Goal: Task Accomplishment & Management: Manage account settings

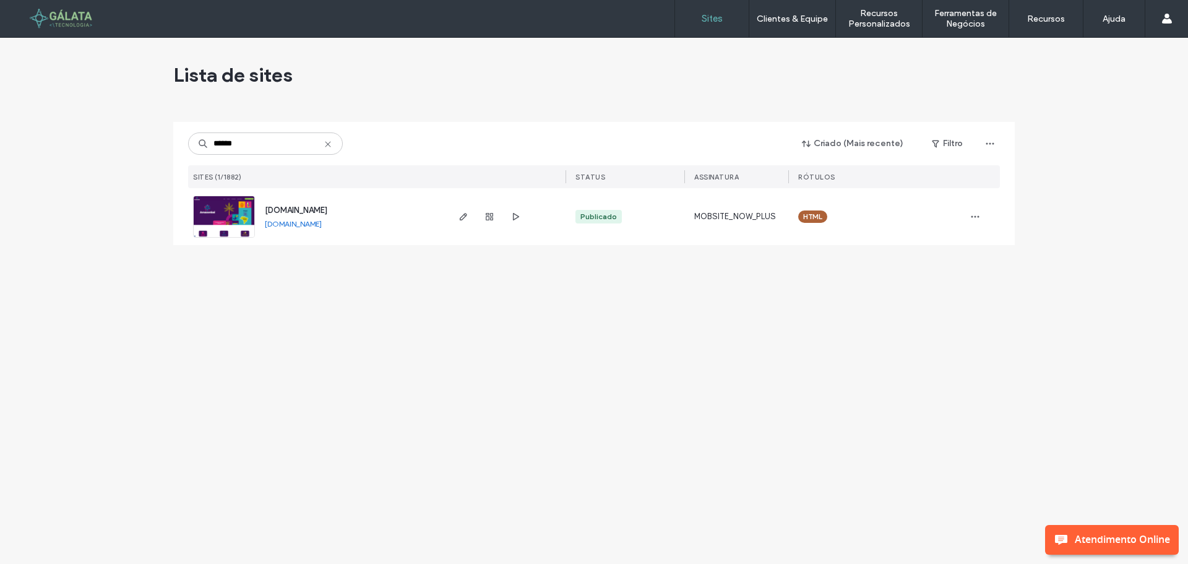
type input "******"
click at [319, 211] on span "www.amazonbai.com.br" at bounding box center [296, 209] width 62 height 9
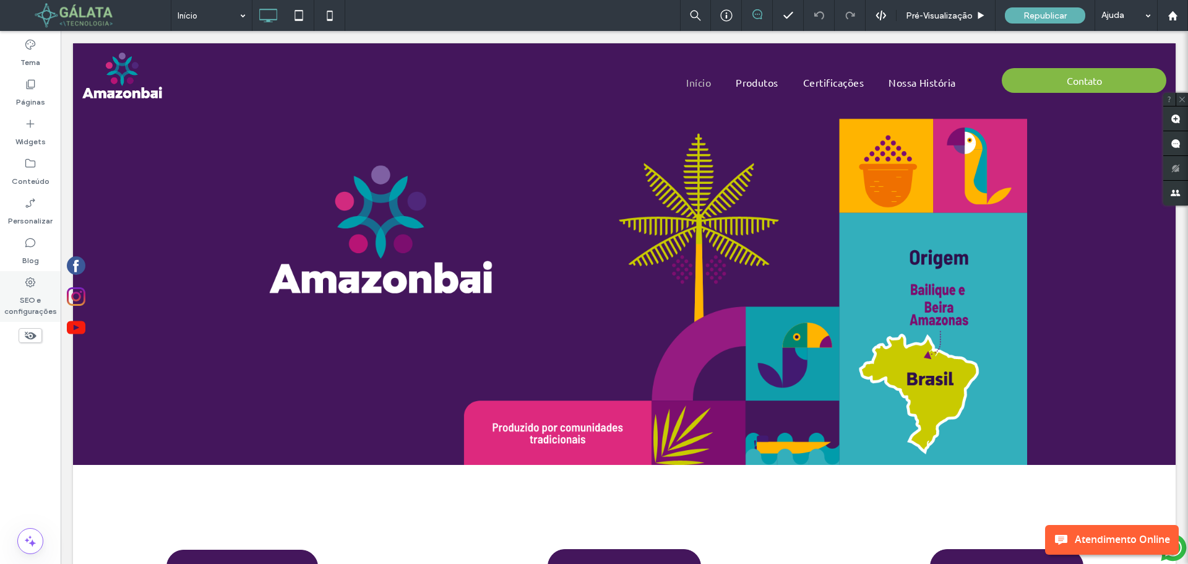
click at [37, 298] on label "SEO e configurações" at bounding box center [30, 302] width 61 height 28
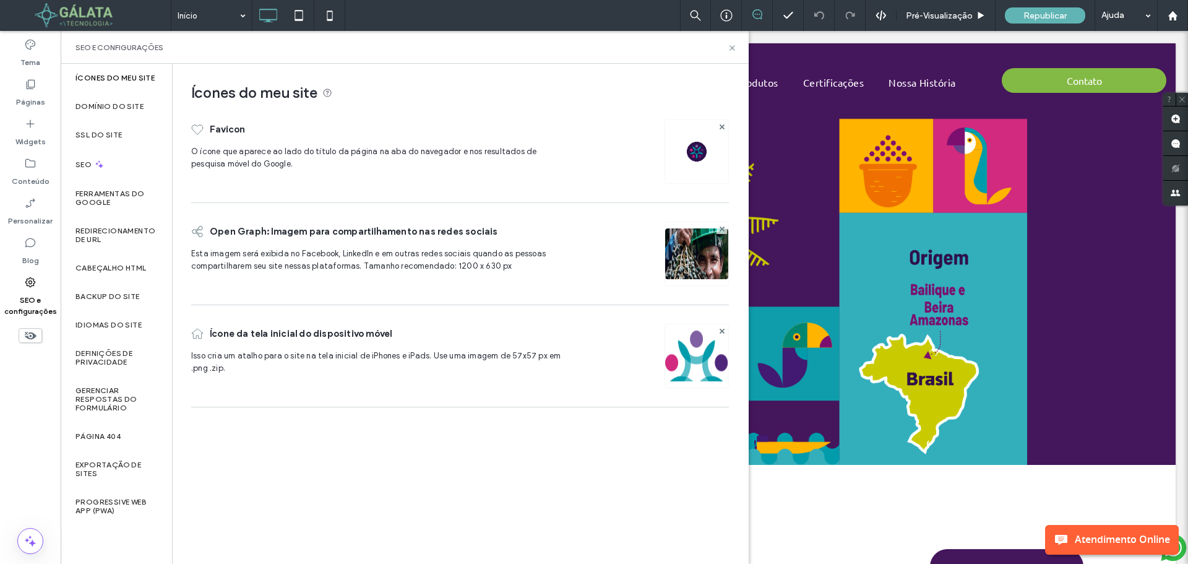
click at [695, 152] on img at bounding box center [697, 152] width 20 height 20
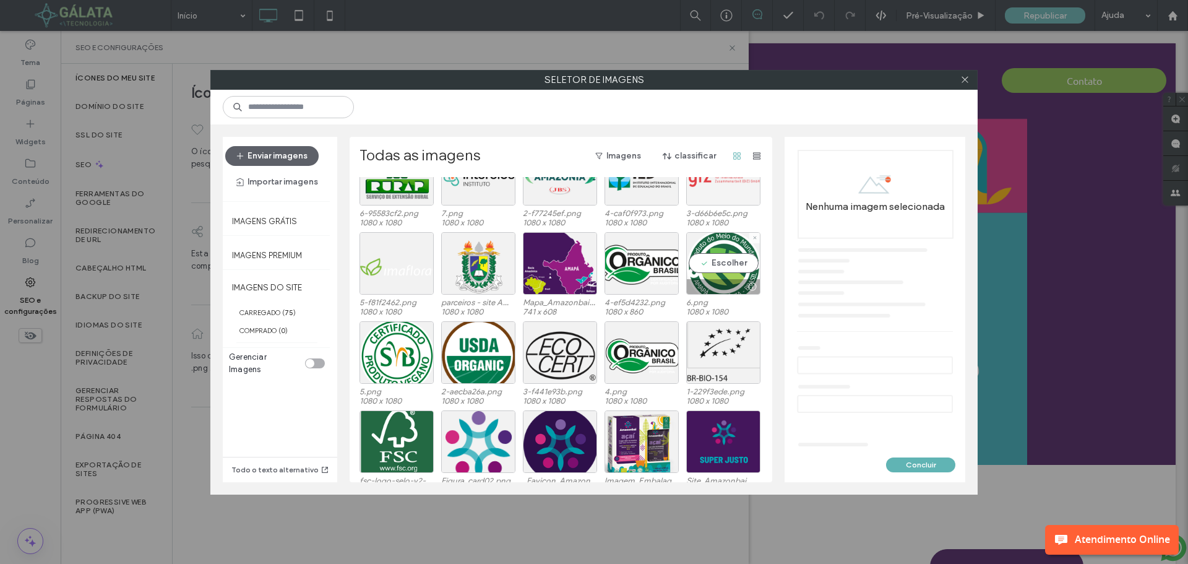
scroll to position [371, 0]
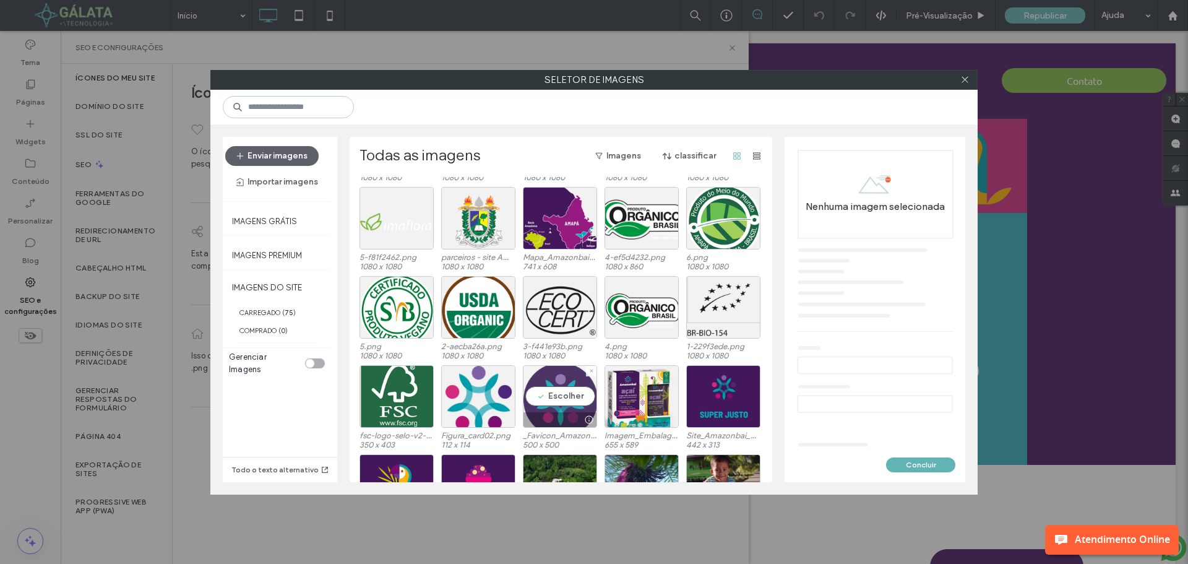
click at [583, 416] on div at bounding box center [588, 420] width 15 height 10
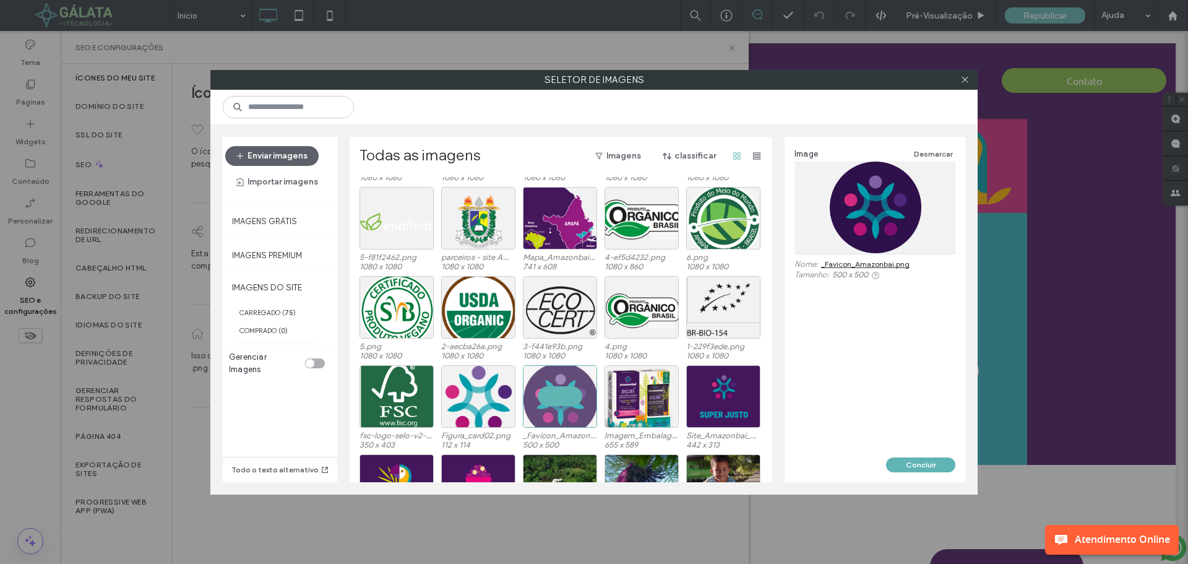
click at [859, 264] on link "_Favicon_Amazonbai.png" at bounding box center [865, 263] width 88 height 9
